Goal: Entertainment & Leisure: Consume media (video, audio)

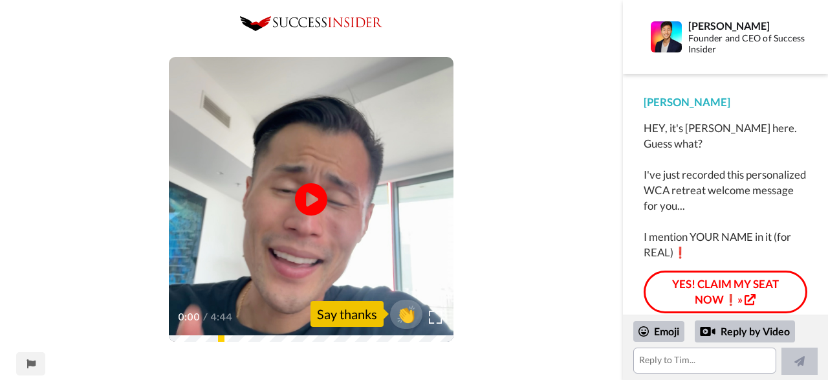
scroll to position [9, 0]
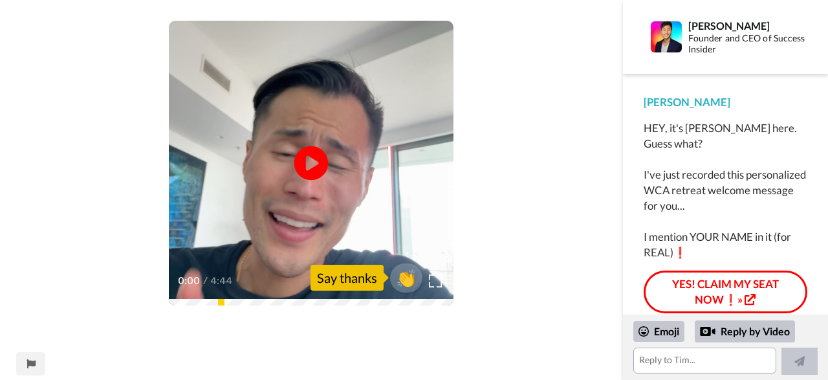
click at [308, 162] on icon "Play/Pause" at bounding box center [311, 163] width 34 height 61
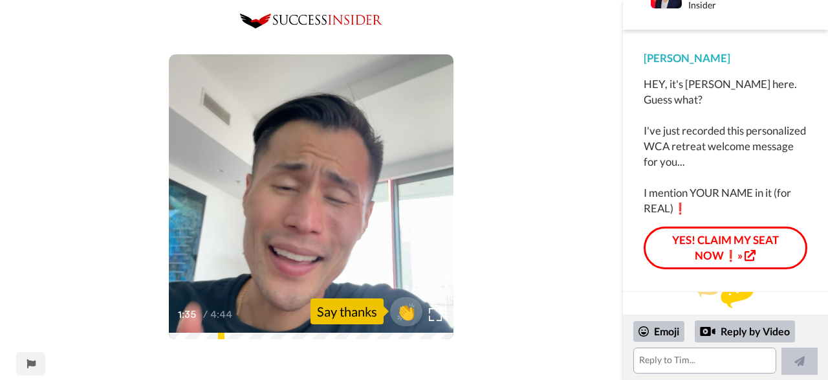
scroll to position [3, 0]
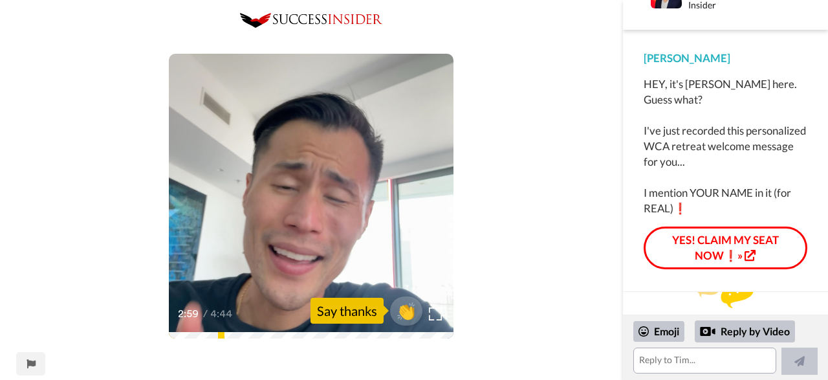
click at [749, 303] on img at bounding box center [724, 295] width 57 height 26
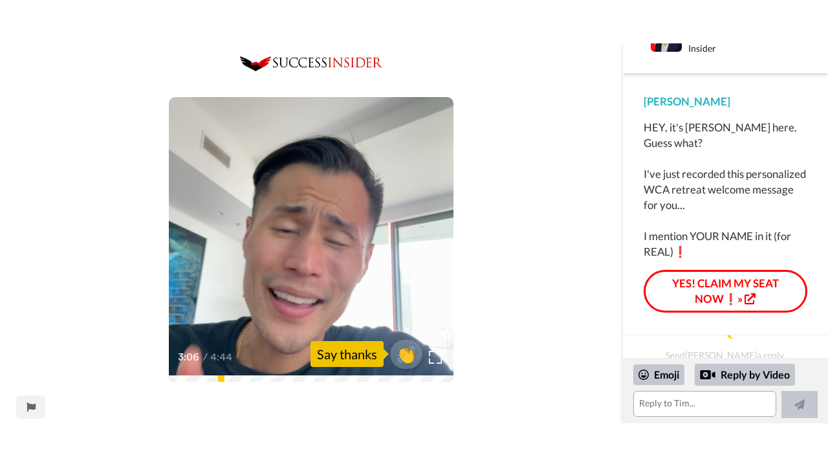
scroll to position [22, 0]
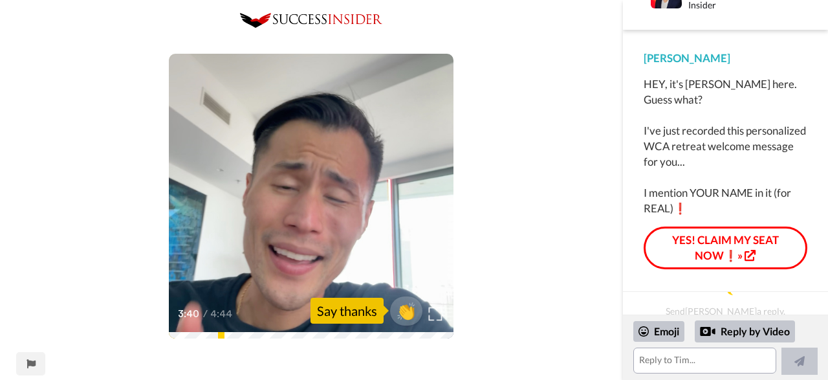
click at [437, 315] on img at bounding box center [436, 314] width 14 height 14
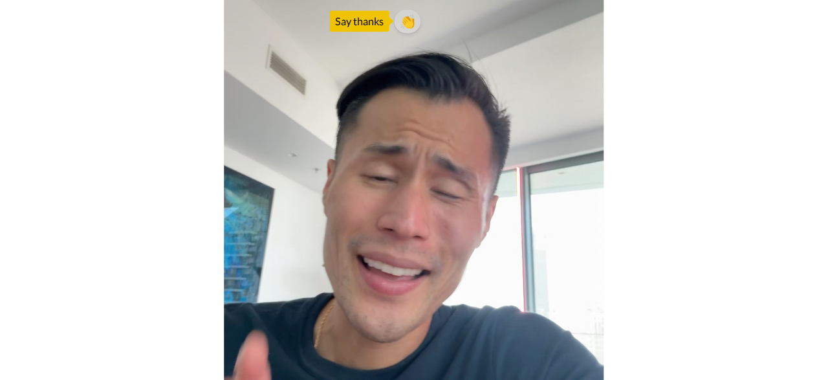
scroll to position [0, 0]
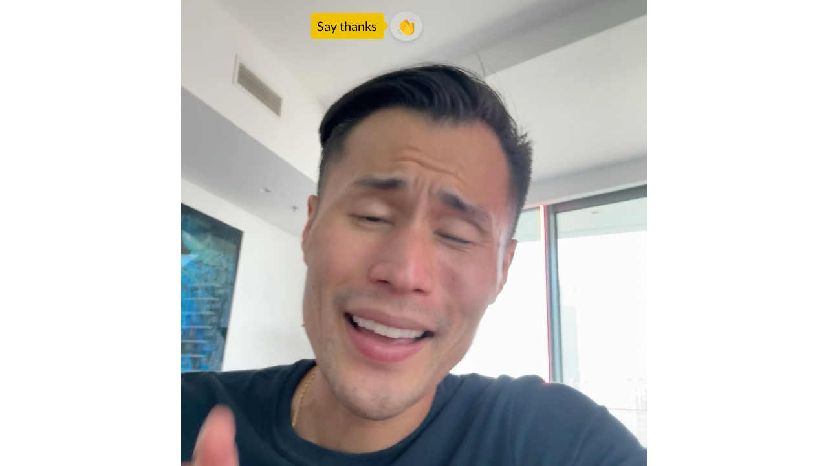
click at [681, 249] on video at bounding box center [414, 233] width 828 height 466
click at [741, 143] on video at bounding box center [414, 233] width 828 height 466
click at [797, 2] on video at bounding box center [414, 233] width 828 height 466
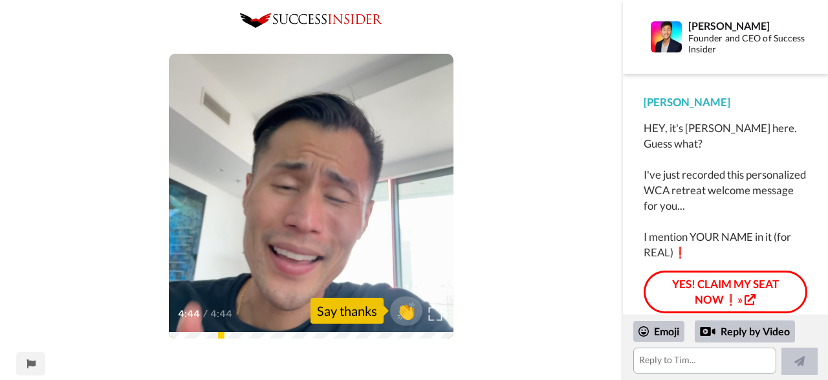
click at [439, 314] on img at bounding box center [436, 314] width 14 height 14
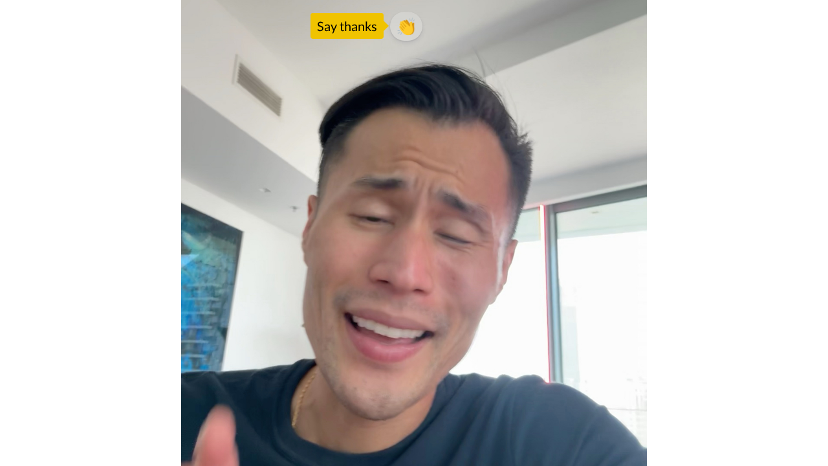
click at [263, 377] on video at bounding box center [414, 233] width 828 height 466
click at [808, 0] on video at bounding box center [414, 233] width 828 height 466
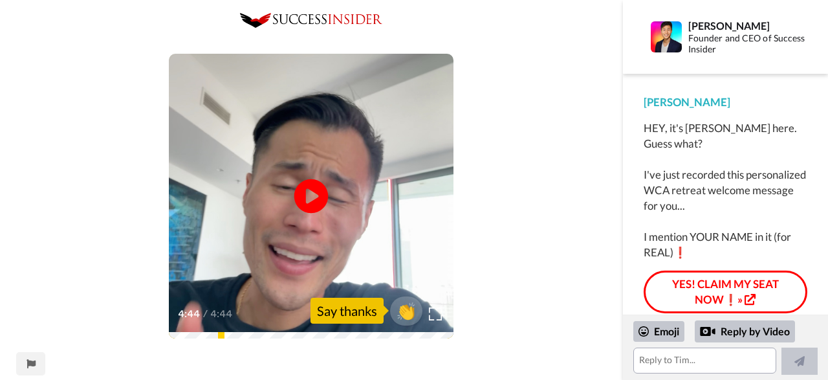
click at [321, 188] on icon at bounding box center [311, 196] width 34 height 34
click at [435, 316] on img at bounding box center [436, 314] width 14 height 14
